Goal: Information Seeking & Learning: Learn about a topic

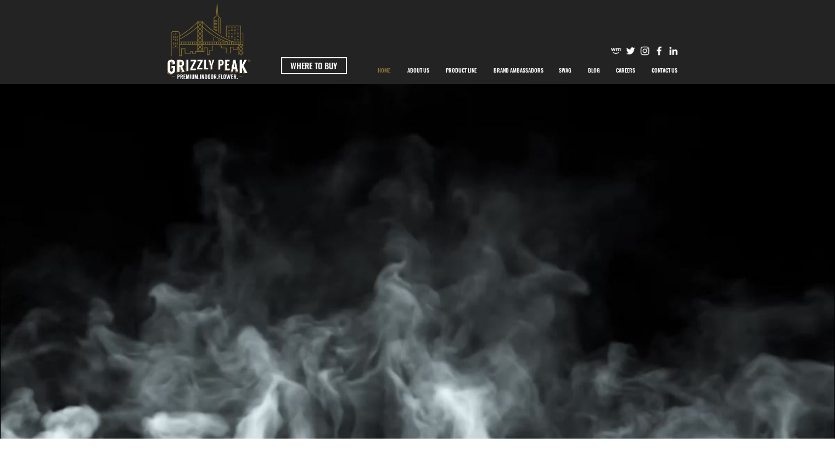
click at [518, 69] on p "BRAND AMBASSADORS" at bounding box center [518, 70] width 61 height 27
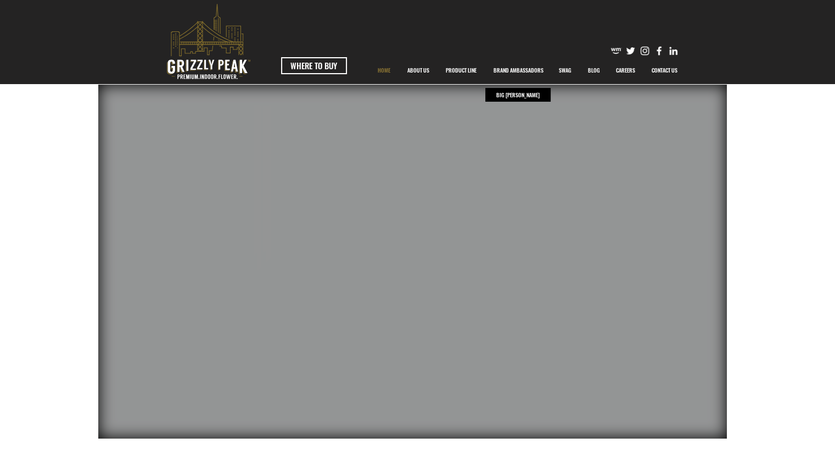
click at [510, 68] on p "BRAND AMBASSADORS" at bounding box center [518, 70] width 61 height 27
click at [408, 70] on p "ABOUT US" at bounding box center [418, 70] width 33 height 27
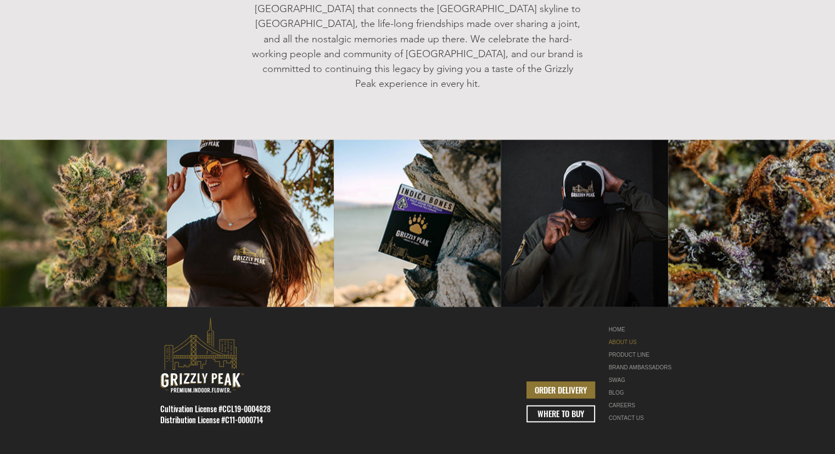
scroll to position [1368, 0]
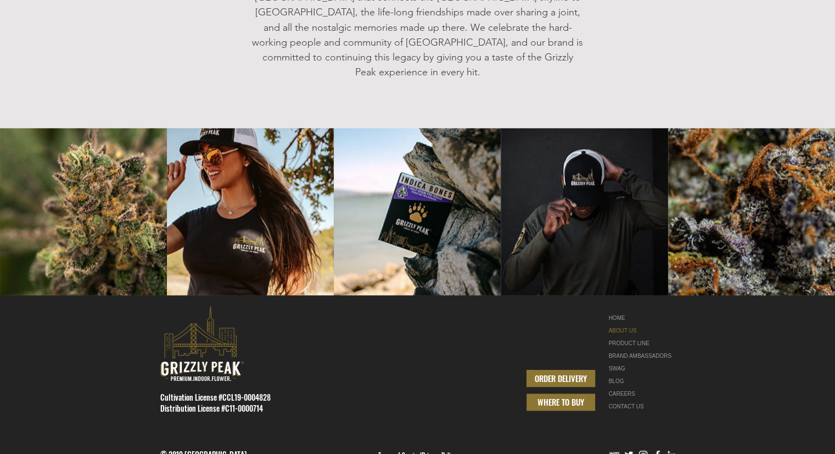
click at [564, 396] on span "WHERE TO BUY" at bounding box center [561, 402] width 47 height 12
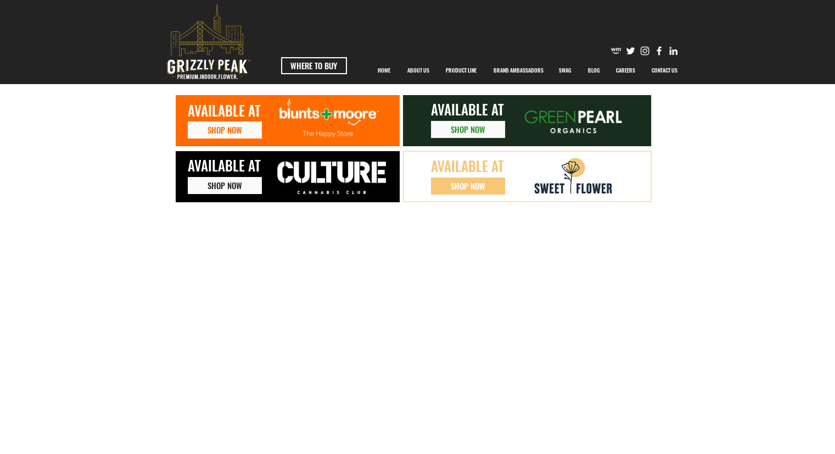
click at [577, 114] on img at bounding box center [573, 121] width 121 height 44
click at [458, 127] on span "SHOP NOW" at bounding box center [468, 130] width 35 height 12
click at [467, 69] on p "PRODUCT LINE" at bounding box center [461, 70] width 42 height 27
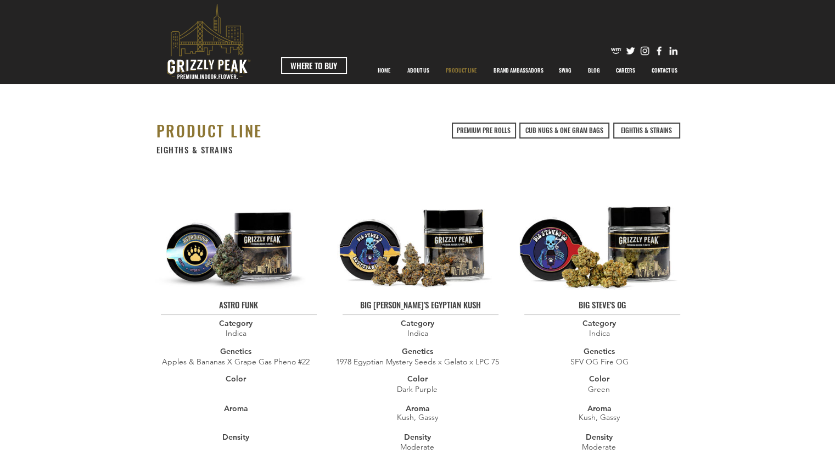
click at [375, 303] on span "BIG [PERSON_NAME]'S EGYPTIAN KUSH" at bounding box center [420, 304] width 121 height 12
drag, startPoint x: 375, startPoint y: 303, endPoint x: 455, endPoint y: 304, distance: 79.7
click at [455, 304] on span "BIG [PERSON_NAME]'S EGYPTIAN KUSH" at bounding box center [420, 304] width 121 height 12
copy span "BIG [PERSON_NAME]'S EGYPTIAN KUSH"
